Goal: Task Accomplishment & Management: Use online tool/utility

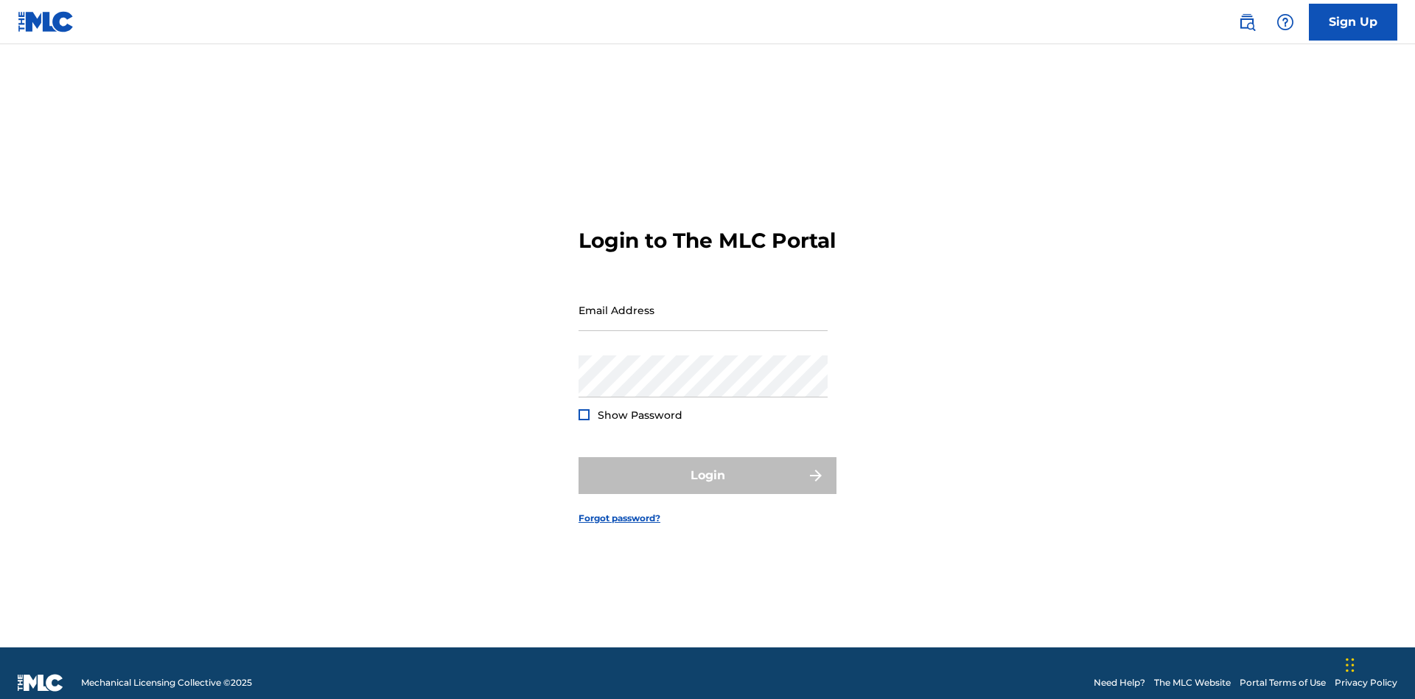
scroll to position [19, 0]
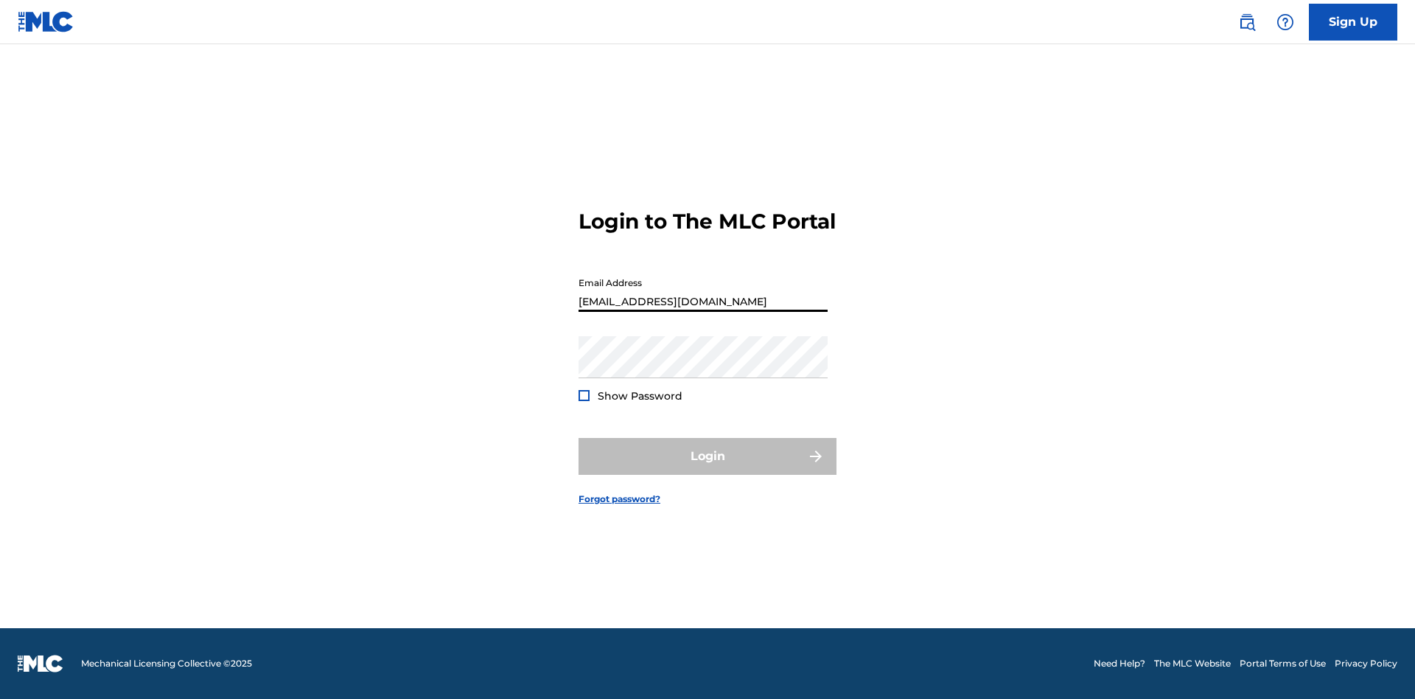
type input "[EMAIL_ADDRESS][DOMAIN_NAME]"
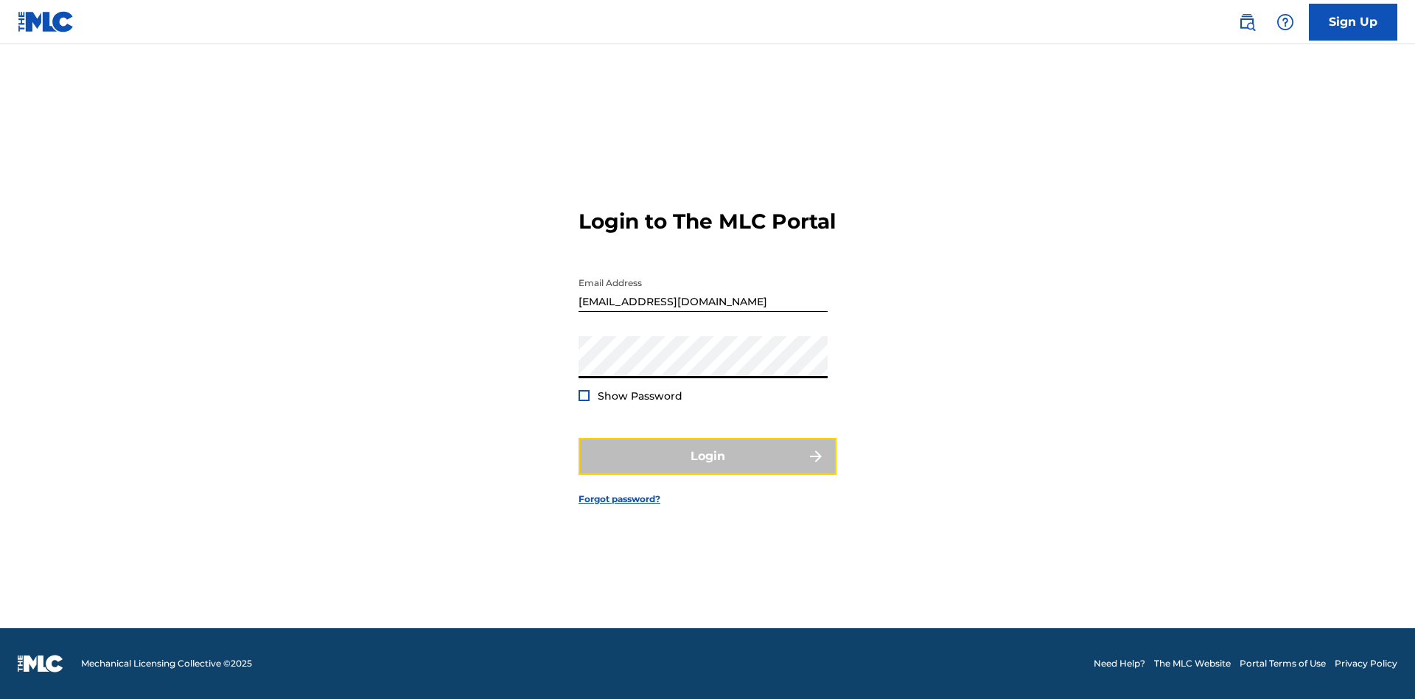
click at [707, 469] on button "Login" at bounding box center [708, 456] width 258 height 37
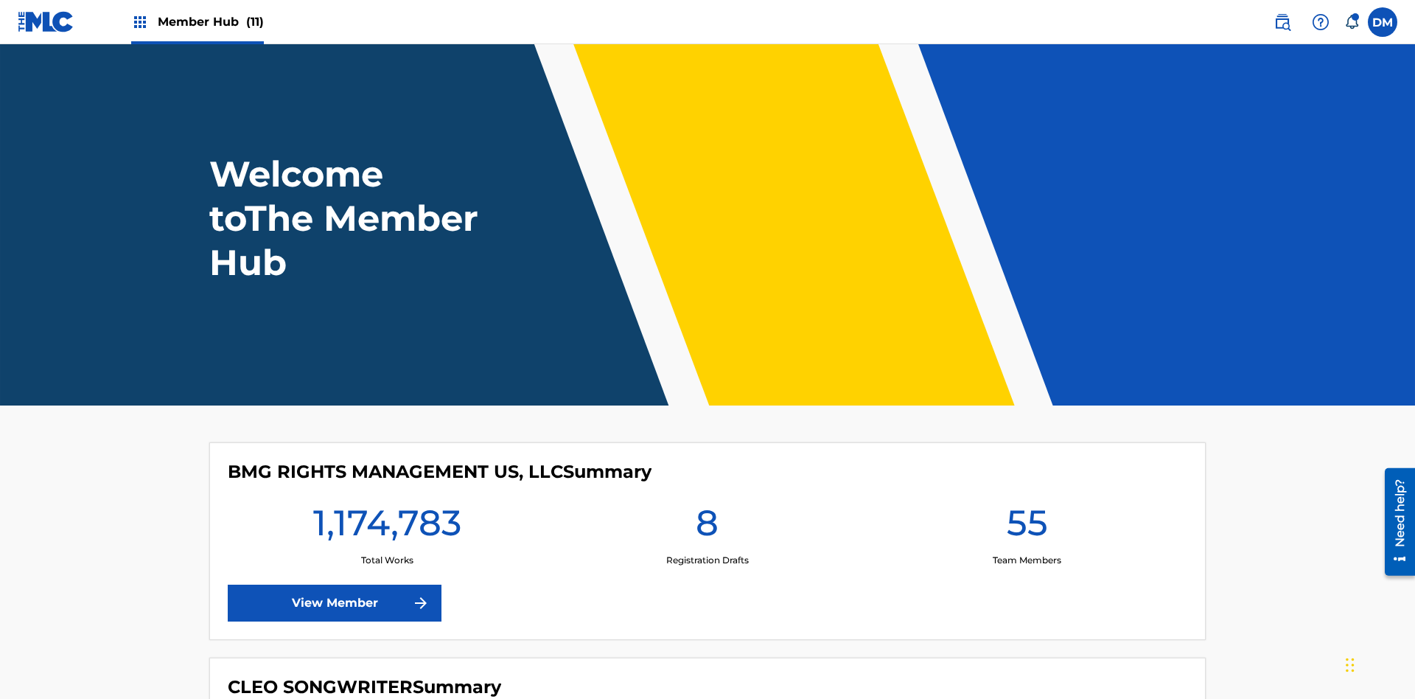
click at [210, 21] on span "Member Hub (11)" at bounding box center [211, 21] width 106 height 17
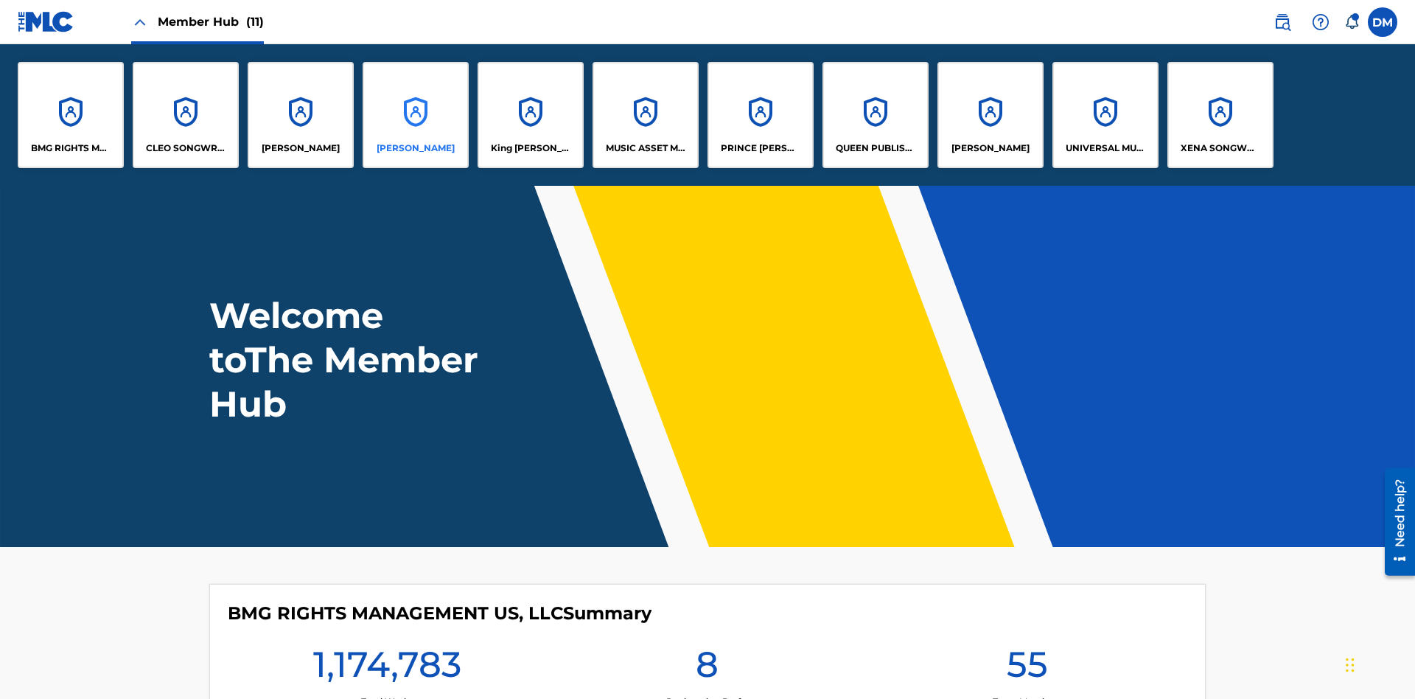
click at [416, 148] on p "[PERSON_NAME]" at bounding box center [416, 147] width 78 height 13
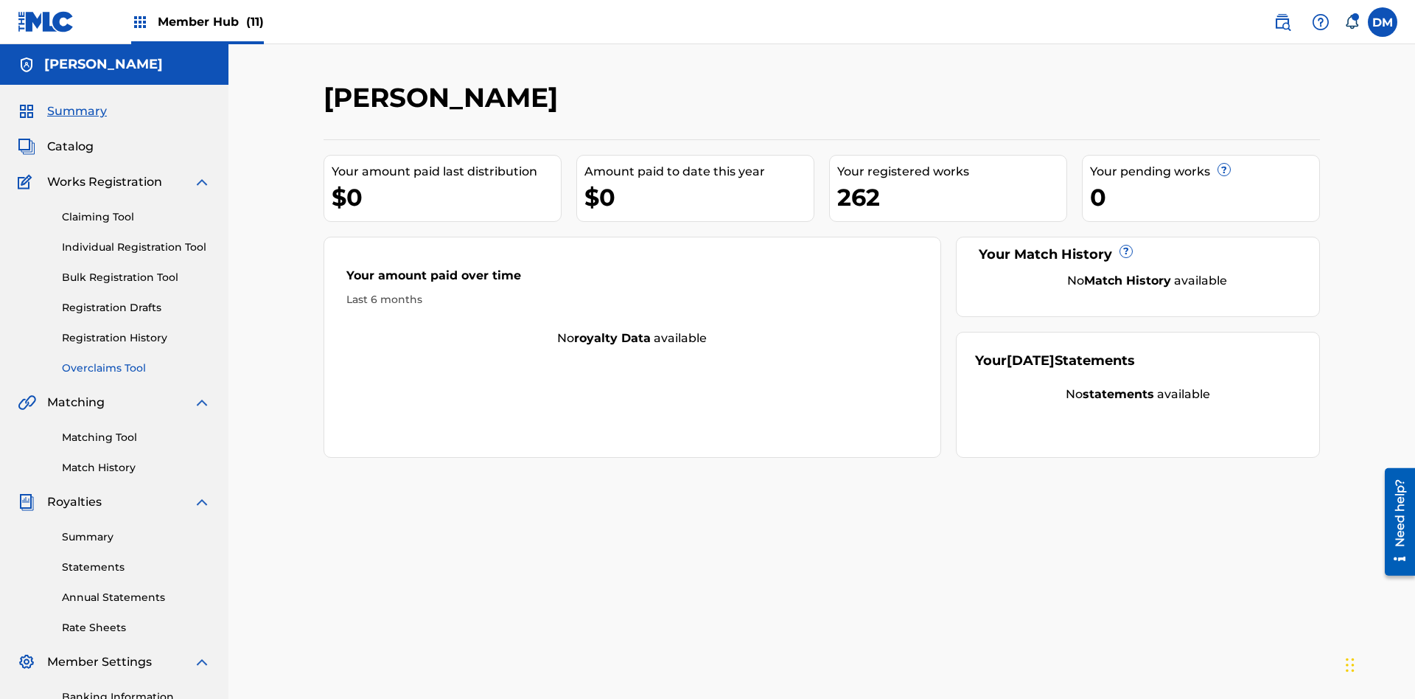
click at [136, 360] on link "Overclaims Tool" at bounding box center [136, 367] width 149 height 15
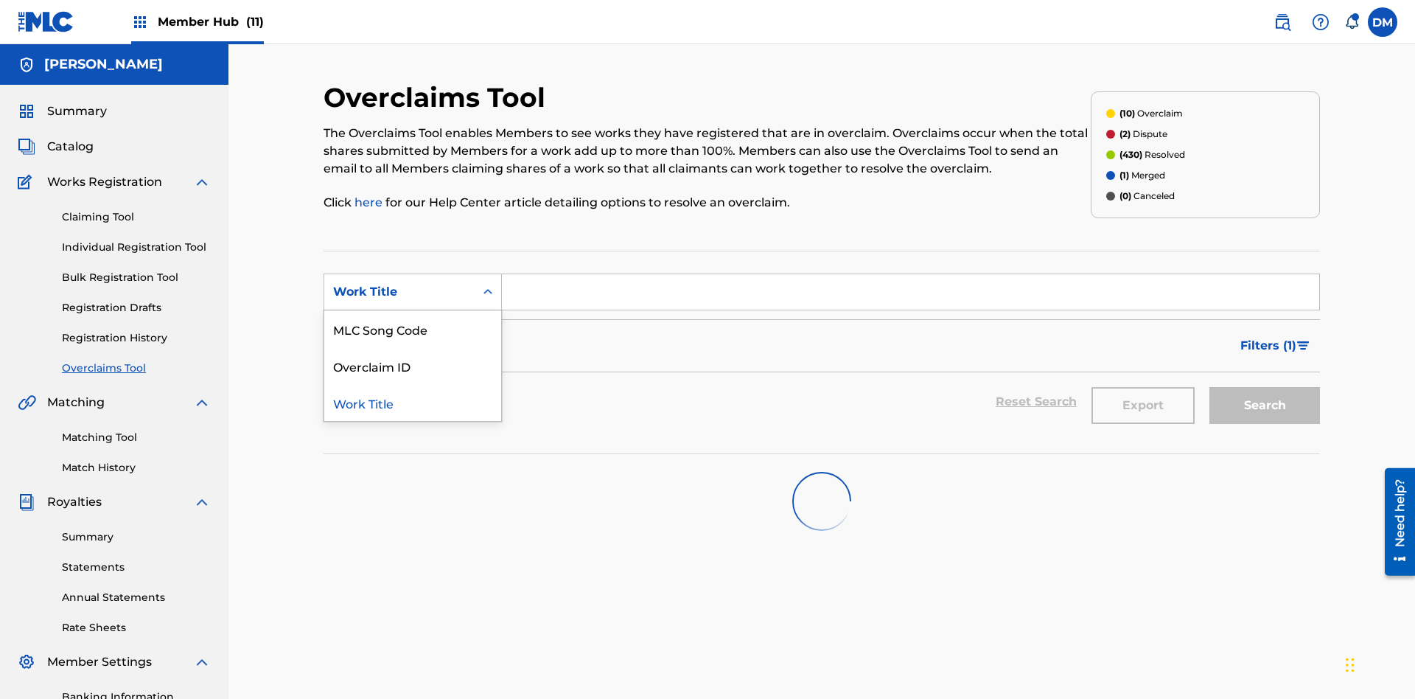
click at [413, 347] on div "Overclaim ID" at bounding box center [412, 365] width 177 height 37
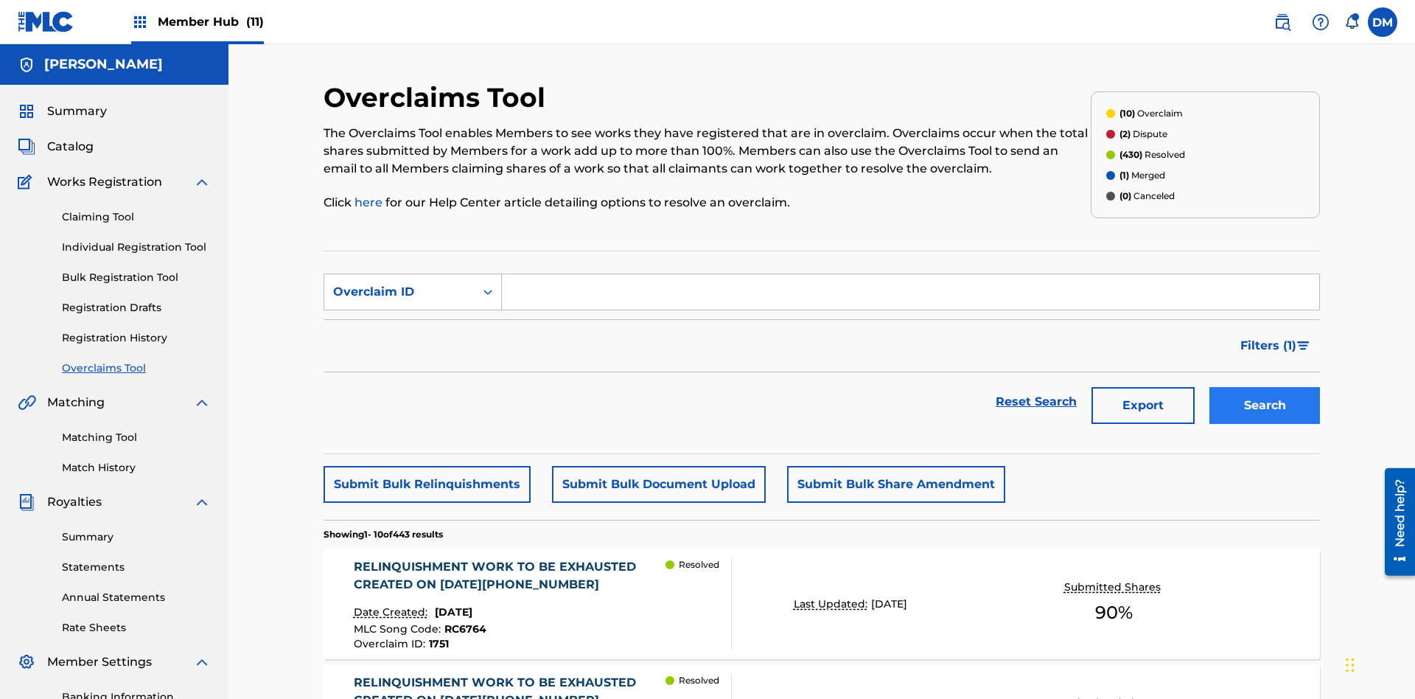
click at [910, 274] on input "Search Form" at bounding box center [910, 291] width 817 height 35
click at [1265, 387] on button "Search" at bounding box center [1264, 405] width 111 height 37
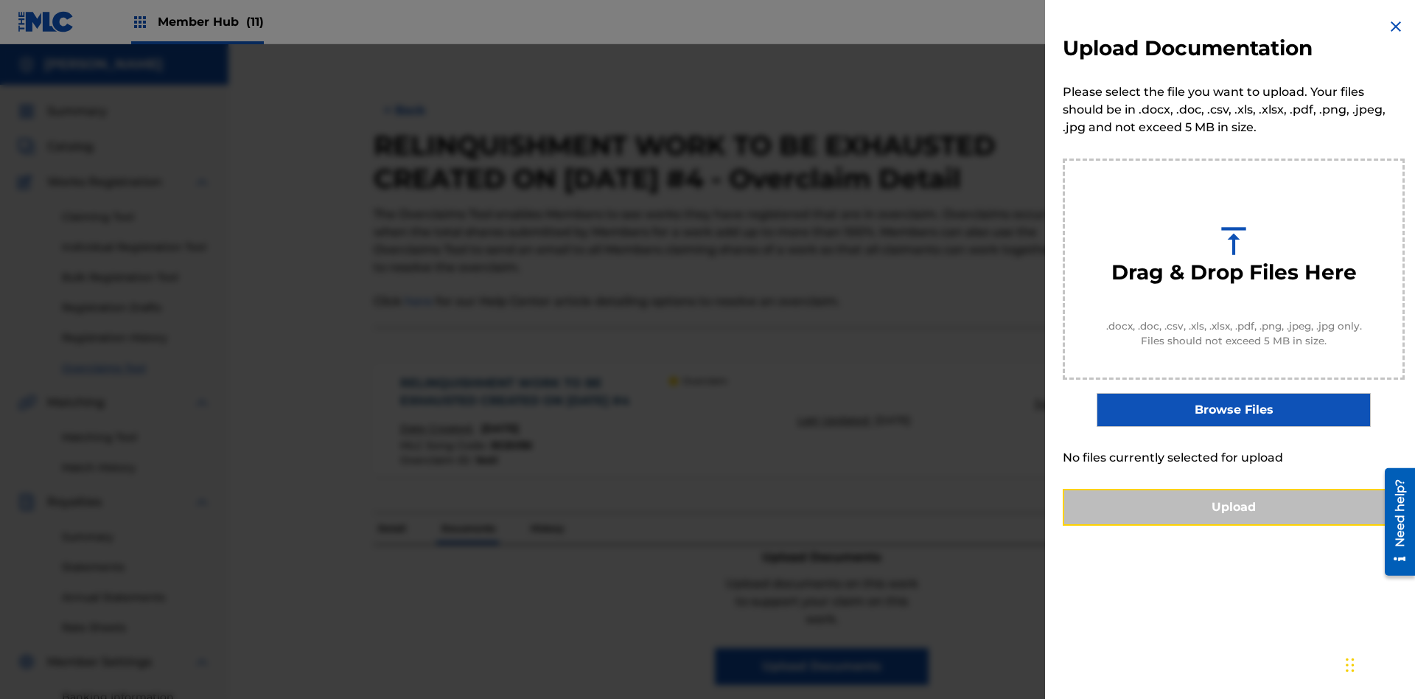
click at [1234, 525] on button "Upload" at bounding box center [1234, 507] width 342 height 37
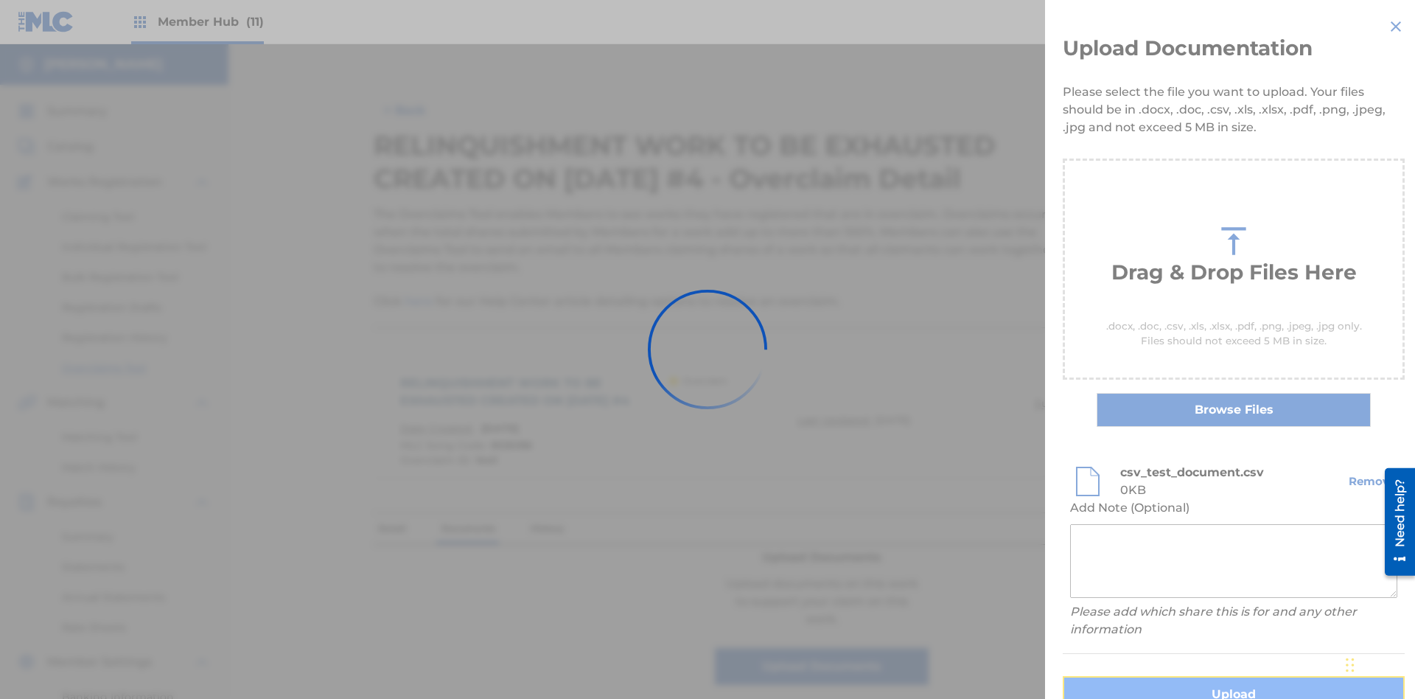
click at [1146, 676] on button "Upload" at bounding box center [1234, 694] width 342 height 37
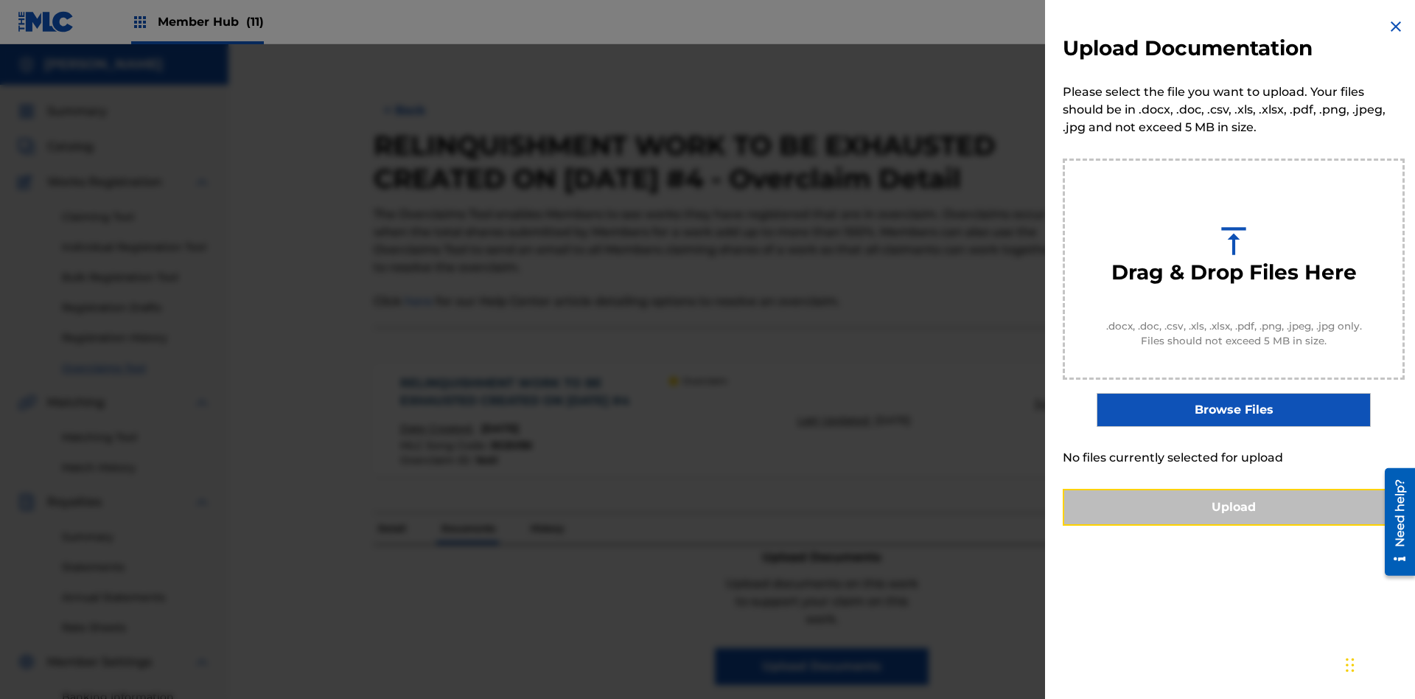
click at [1234, 525] on button "Upload" at bounding box center [1234, 507] width 342 height 37
click at [1146, 525] on button "Upload" at bounding box center [1234, 507] width 342 height 37
click at [1234, 525] on button "Upload" at bounding box center [1234, 507] width 342 height 37
click at [1146, 525] on button "Upload" at bounding box center [1234, 507] width 342 height 37
click at [1234, 525] on button "Upload" at bounding box center [1234, 507] width 342 height 37
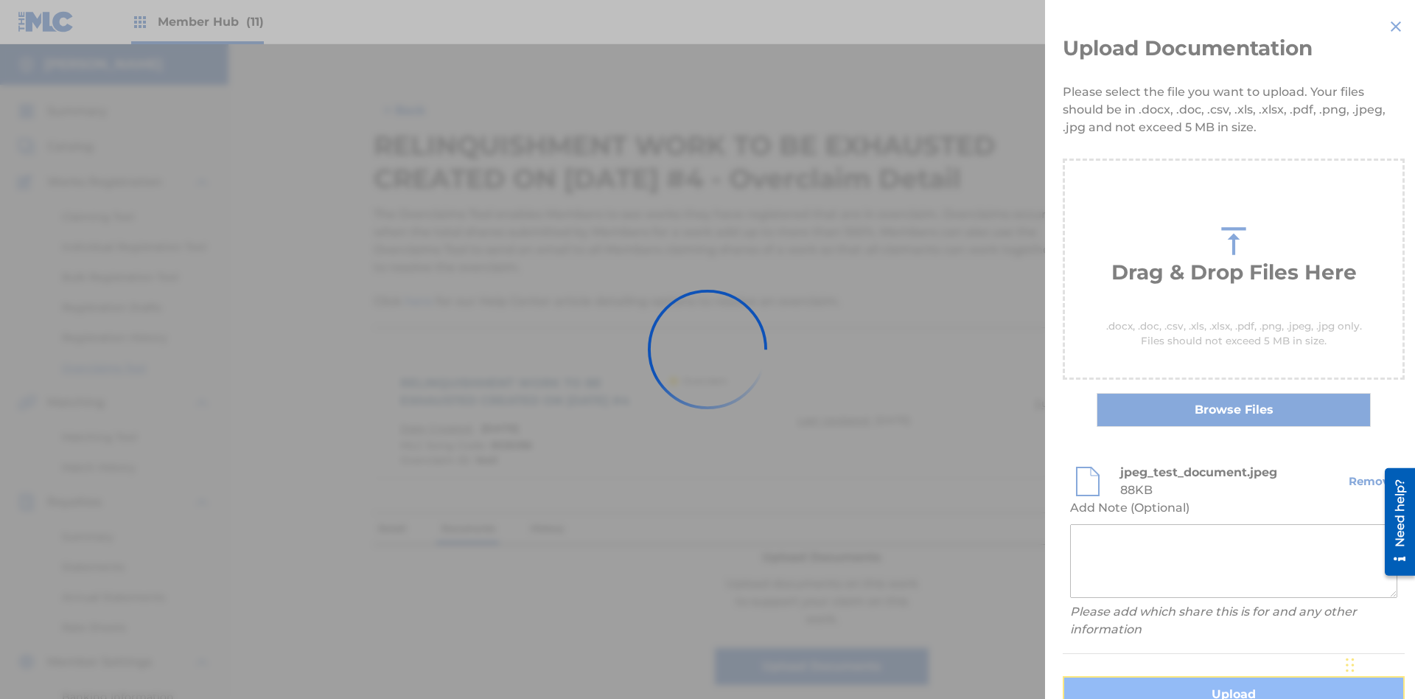
click at [1146, 676] on button "Upload" at bounding box center [1234, 694] width 342 height 37
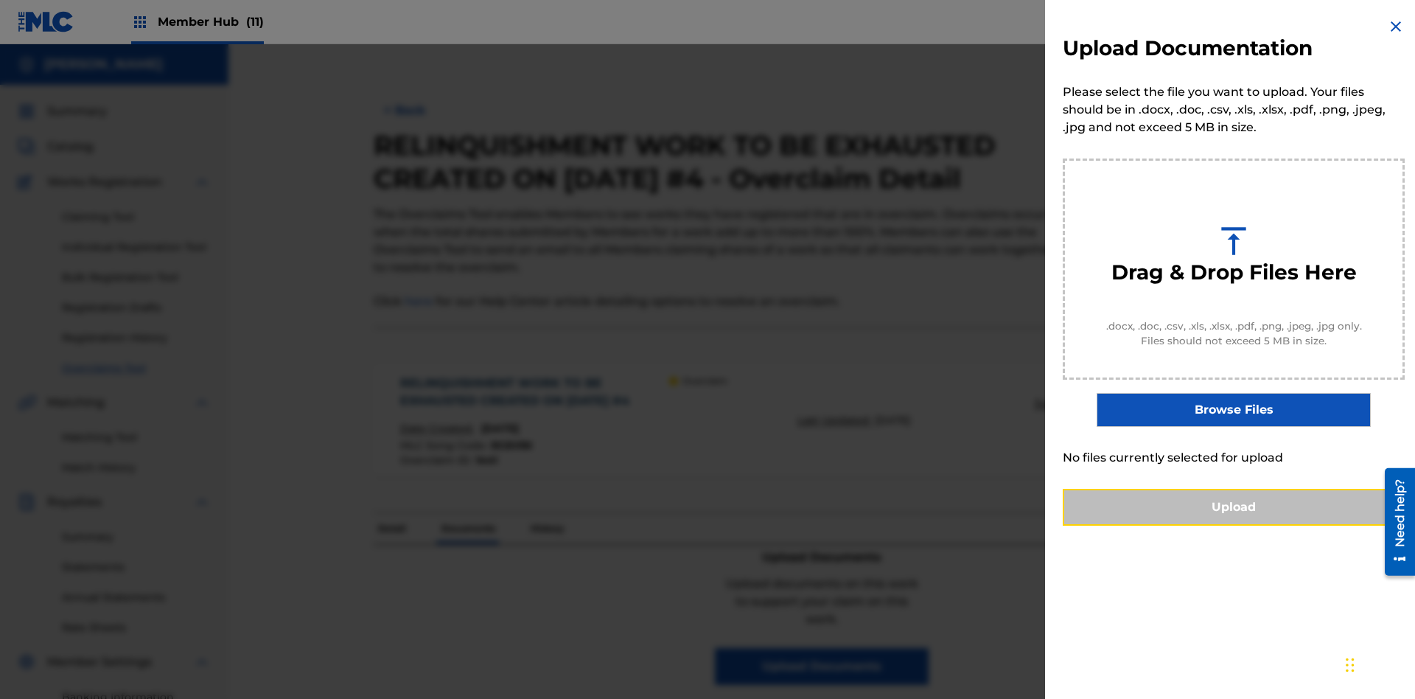
click at [1234, 525] on button "Upload" at bounding box center [1234, 507] width 342 height 37
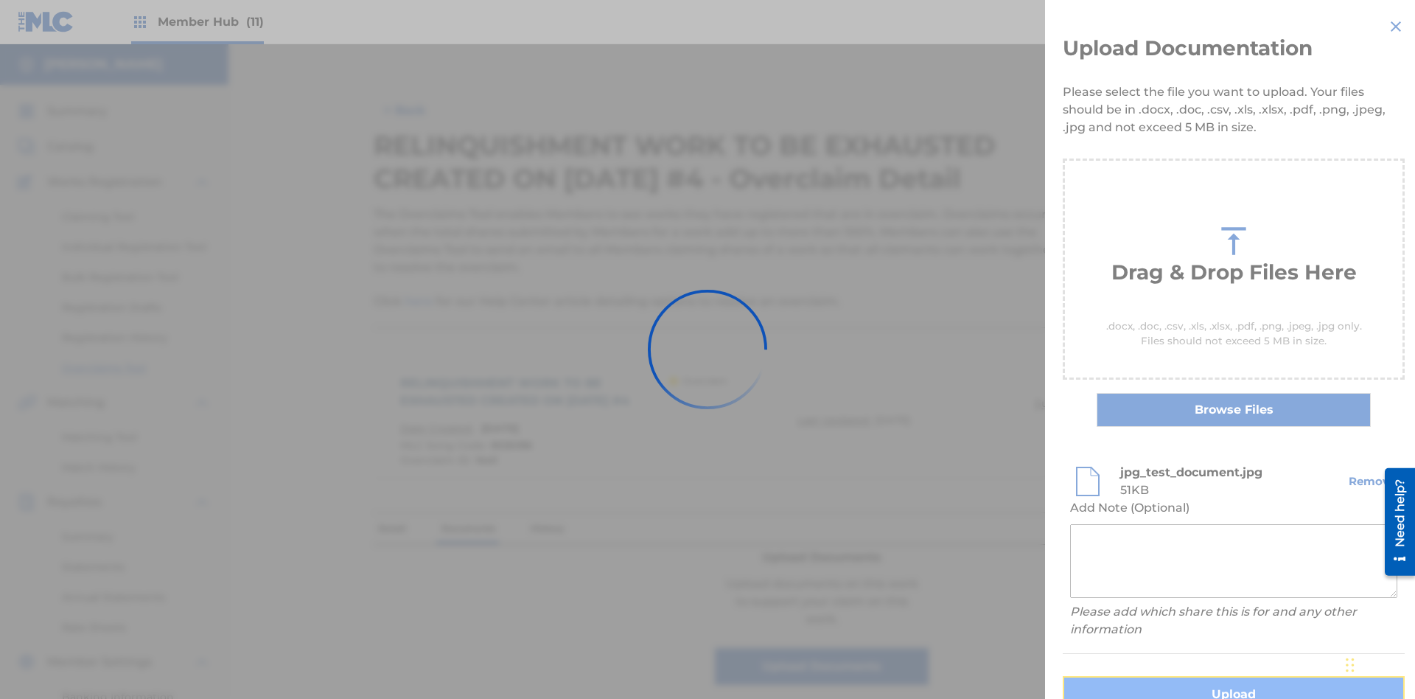
click at [1146, 676] on button "Upload" at bounding box center [1234, 694] width 342 height 37
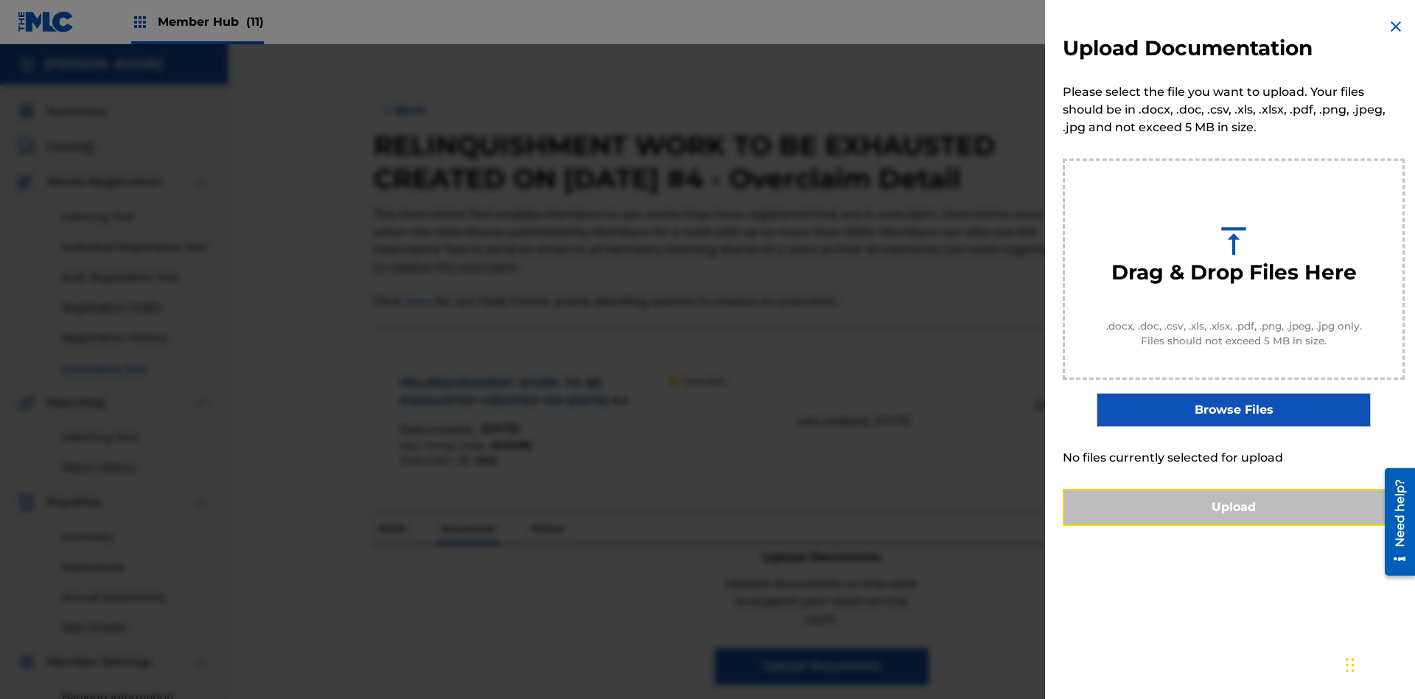
click at [1234, 525] on button "Upload" at bounding box center [1234, 507] width 342 height 37
click at [1146, 525] on button "Upload" at bounding box center [1234, 507] width 342 height 37
click at [1234, 525] on button "Upload" at bounding box center [1234, 507] width 342 height 37
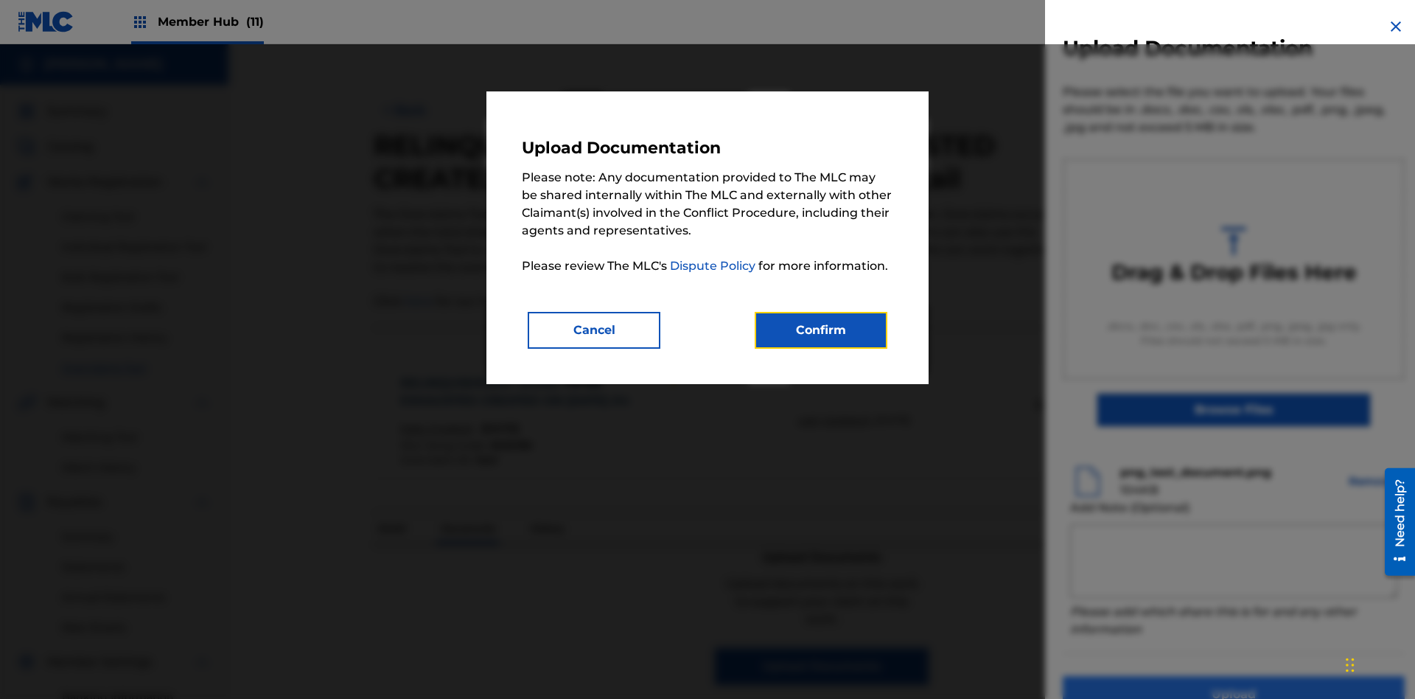
click at [821, 329] on button "Confirm" at bounding box center [821, 330] width 133 height 37
click at [1146, 676] on button "Upload" at bounding box center [1234, 694] width 342 height 37
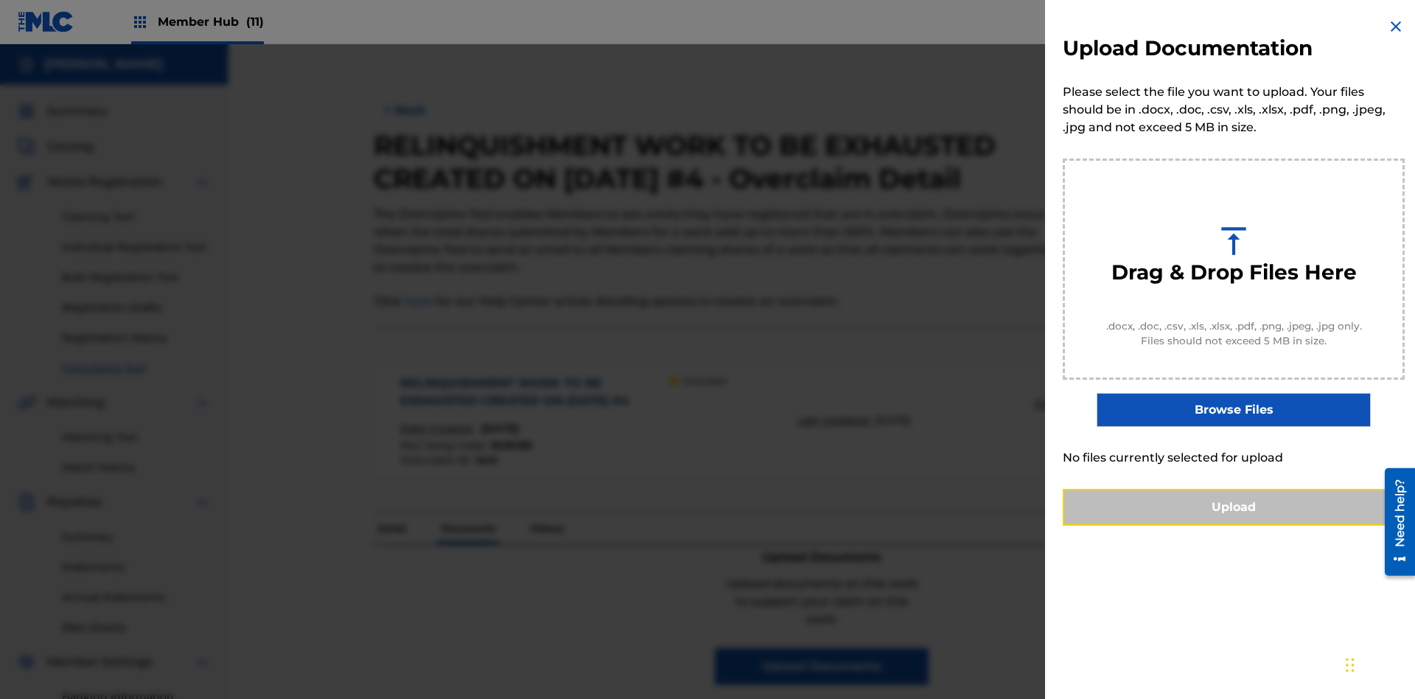
click at [1234, 525] on button "Upload" at bounding box center [1234, 507] width 342 height 37
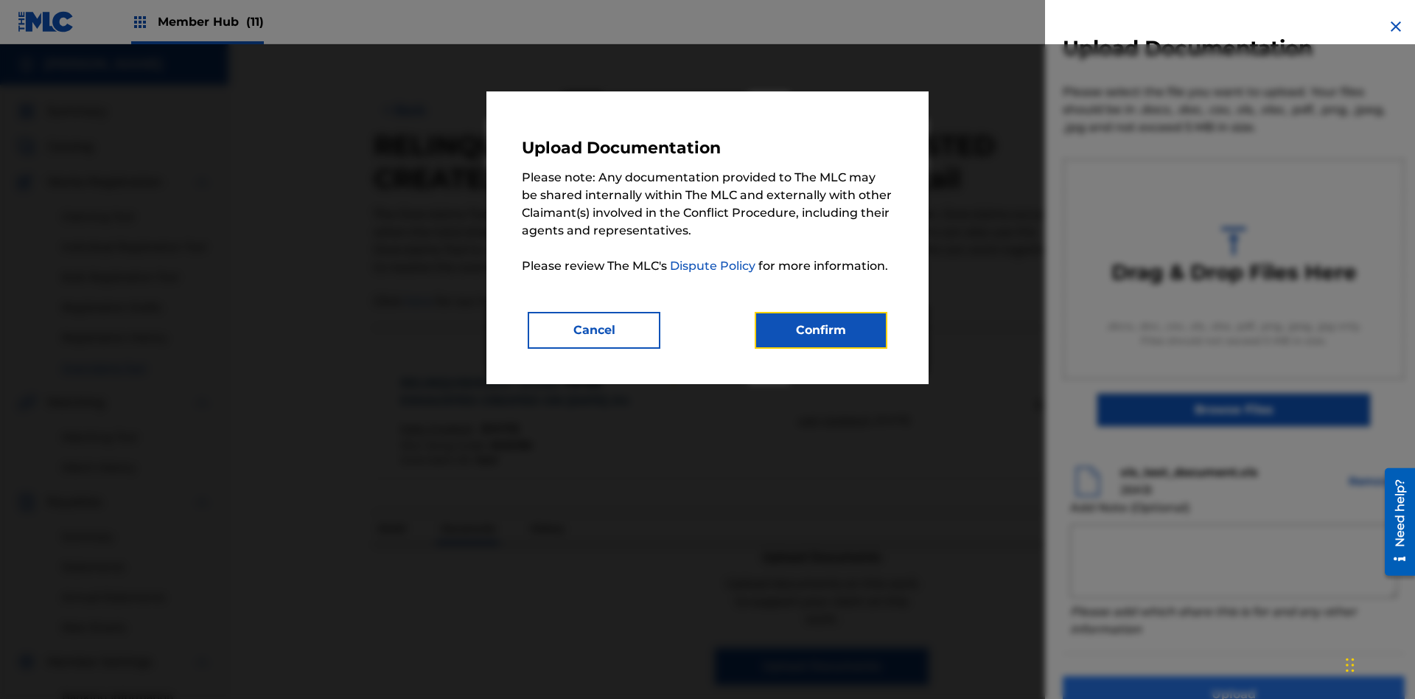
click at [821, 329] on button "Confirm" at bounding box center [821, 330] width 133 height 37
click at [1146, 676] on button "Upload" at bounding box center [1234, 694] width 342 height 37
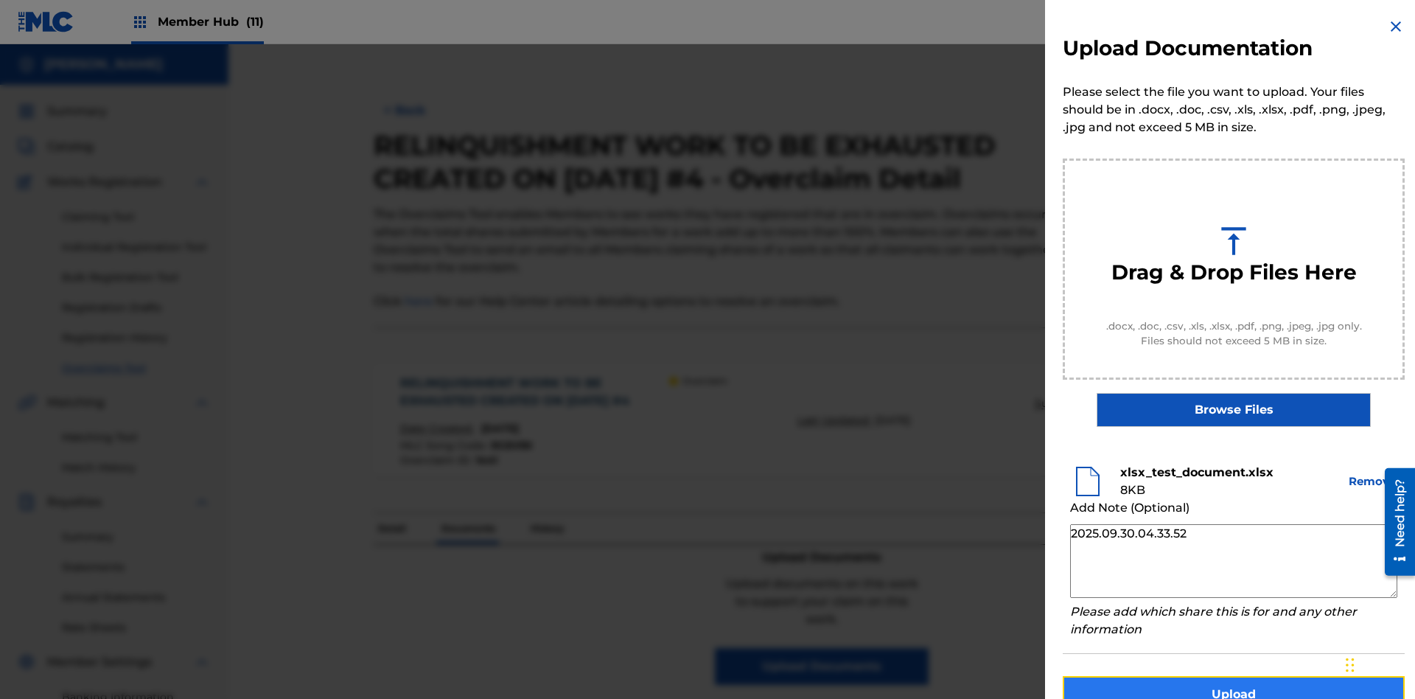
click at [1234, 676] on button "Upload" at bounding box center [1234, 694] width 342 height 37
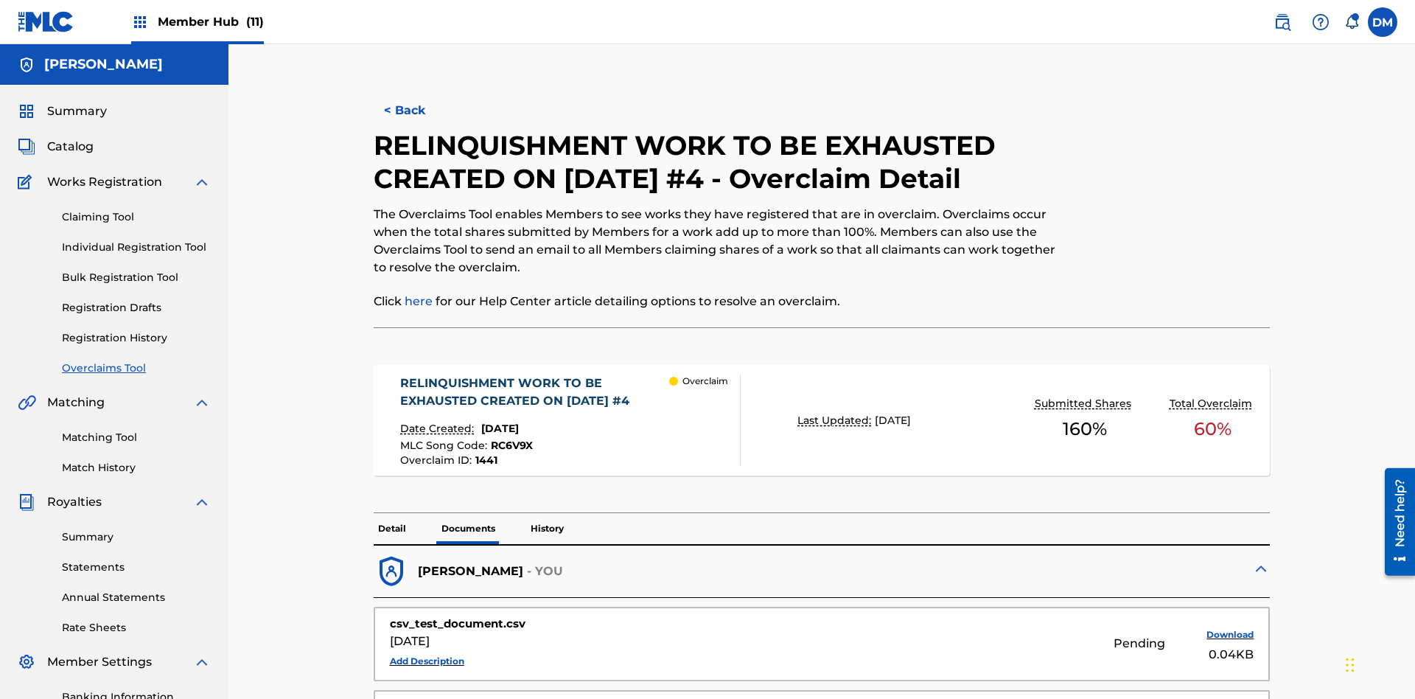
click at [467, 513] on p "Documents" at bounding box center [468, 528] width 63 height 31
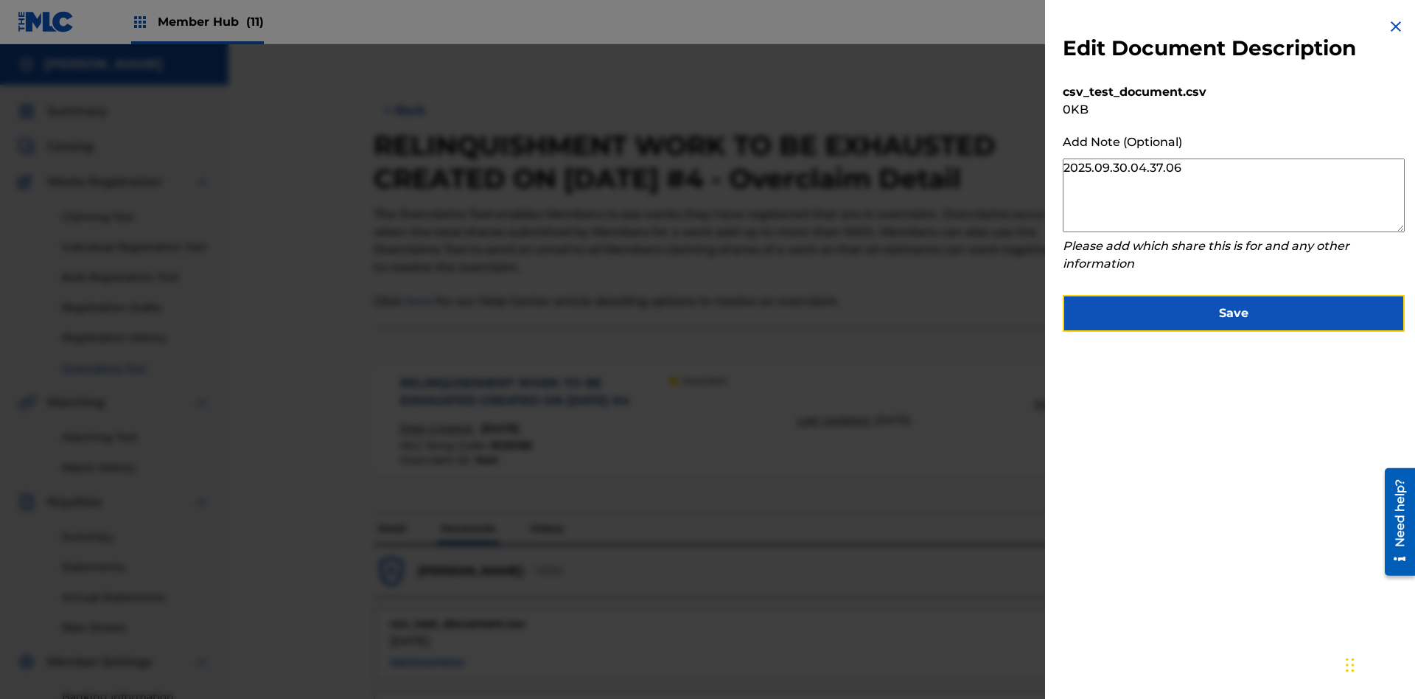
click at [1234, 310] on button "Save" at bounding box center [1234, 313] width 342 height 37
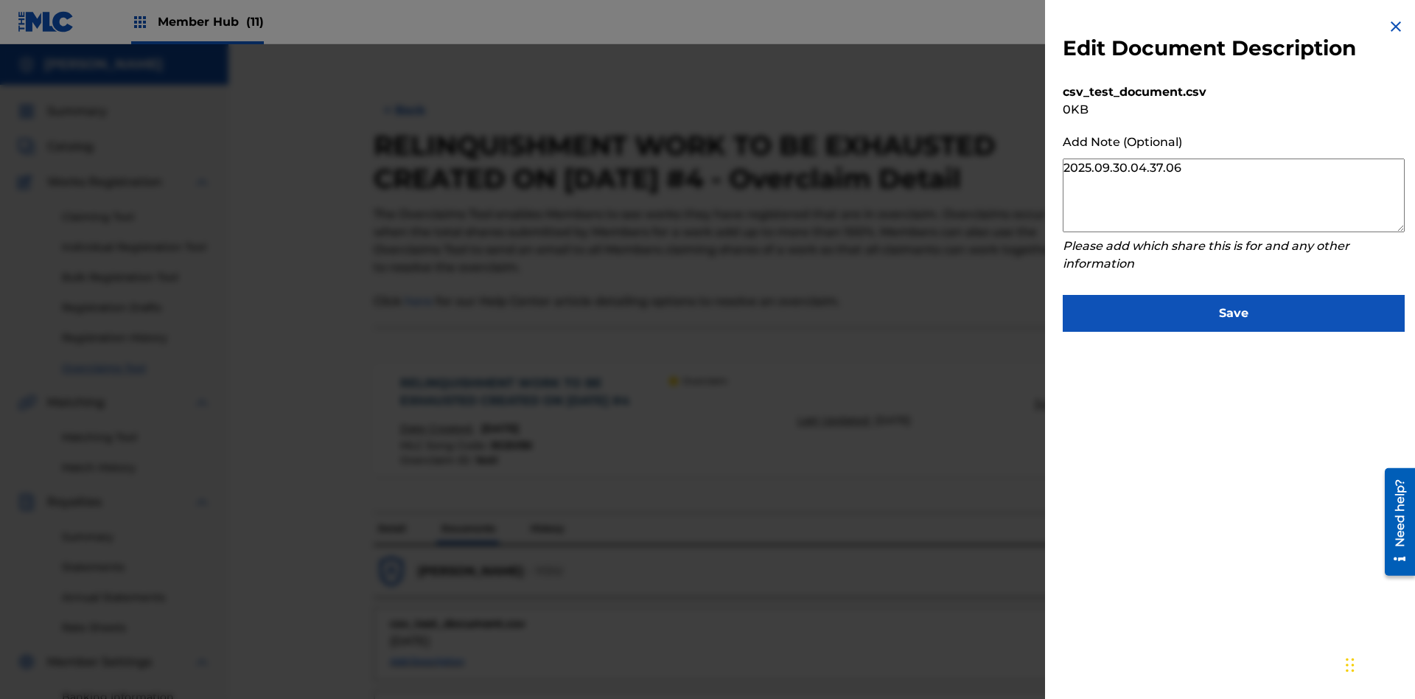
click at [427, 650] on button "Add Description" at bounding box center [427, 661] width 74 height 22
type textarea "2025.09.30.04.37.11"
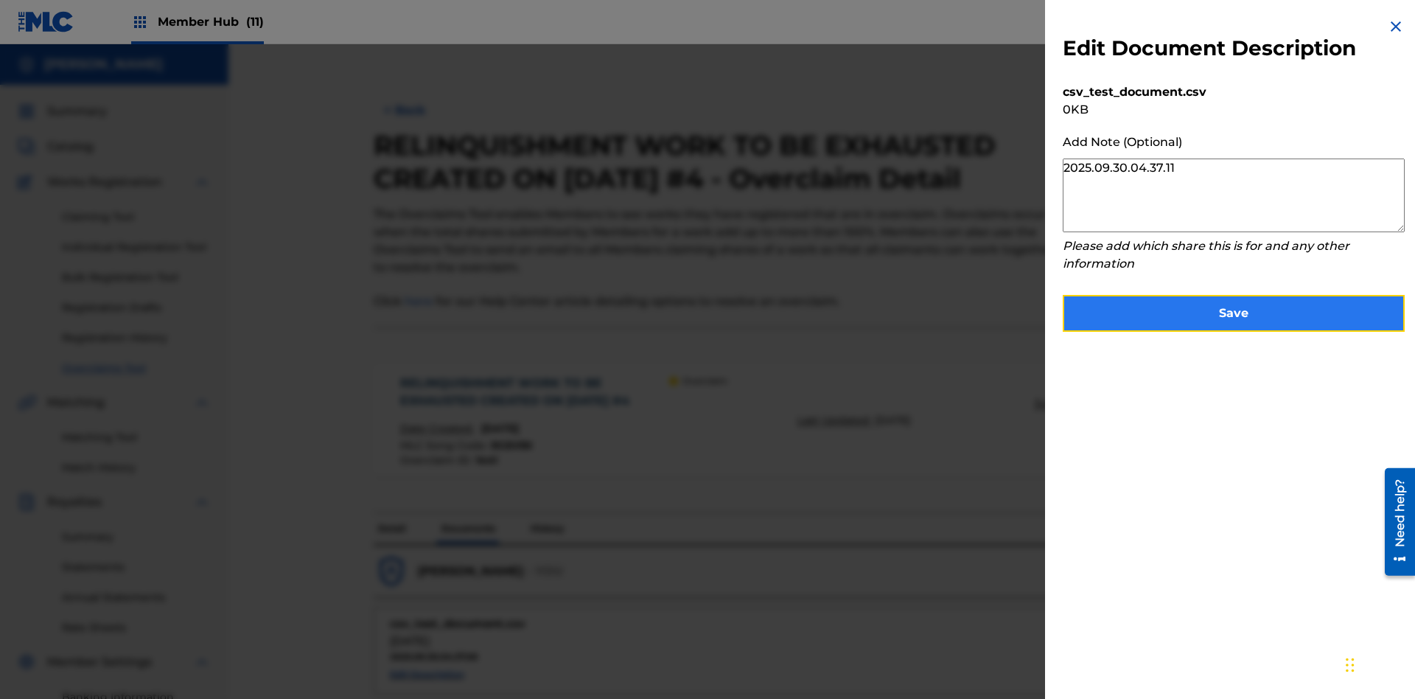
click at [1234, 310] on button "Save" at bounding box center [1234, 313] width 342 height 37
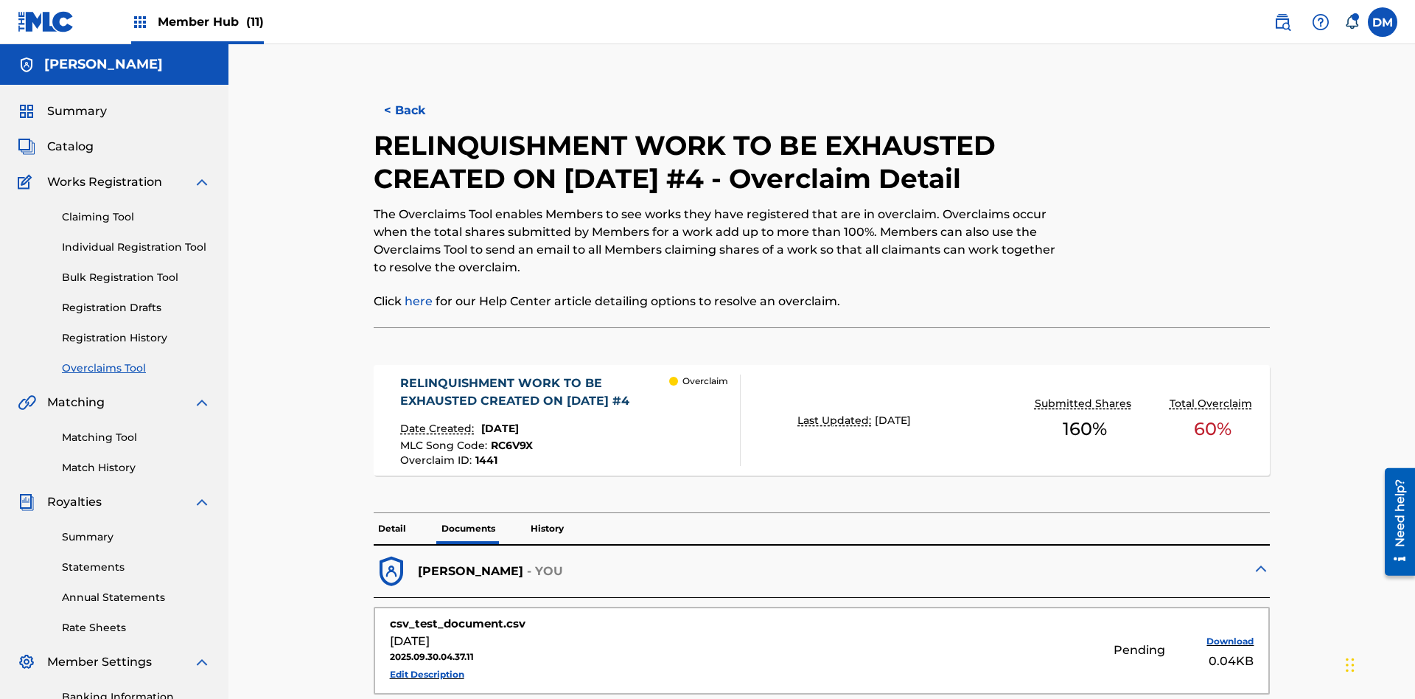
click at [546, 513] on p "History" at bounding box center [547, 528] width 42 height 31
